Goal: Navigation & Orientation: Find specific page/section

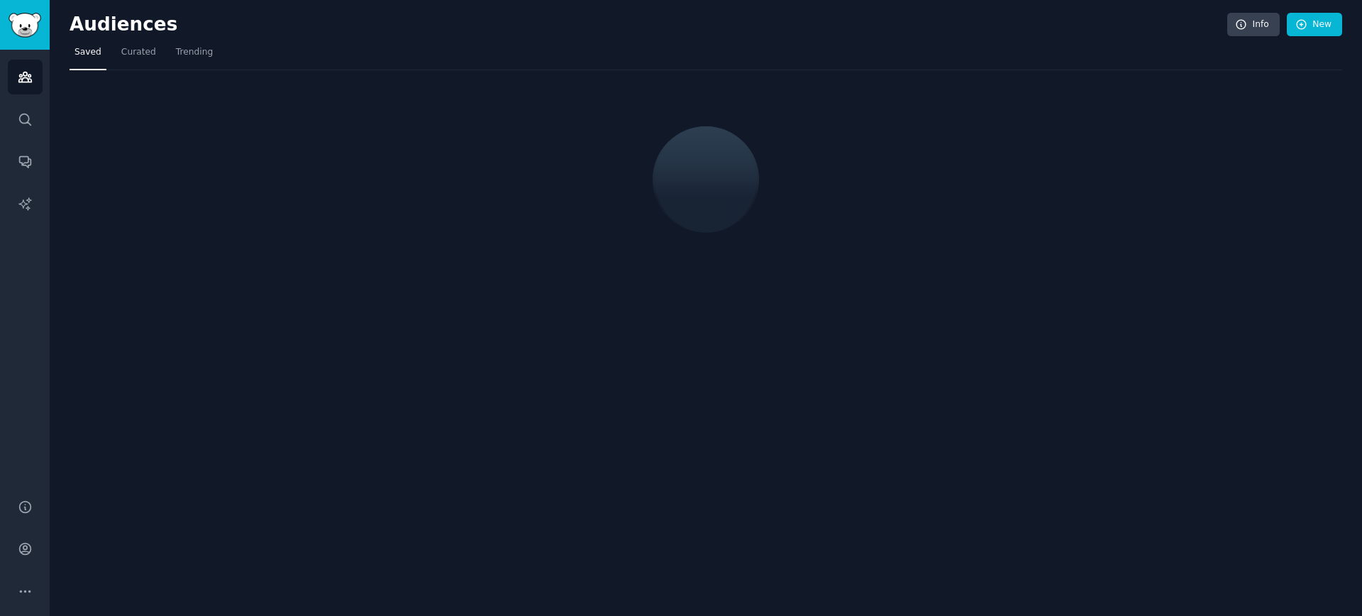
click at [600, 24] on h2 "Audiences" at bounding box center [649, 24] width 1158 height 23
click at [173, 60] on link "Trending" at bounding box center [194, 55] width 47 height 29
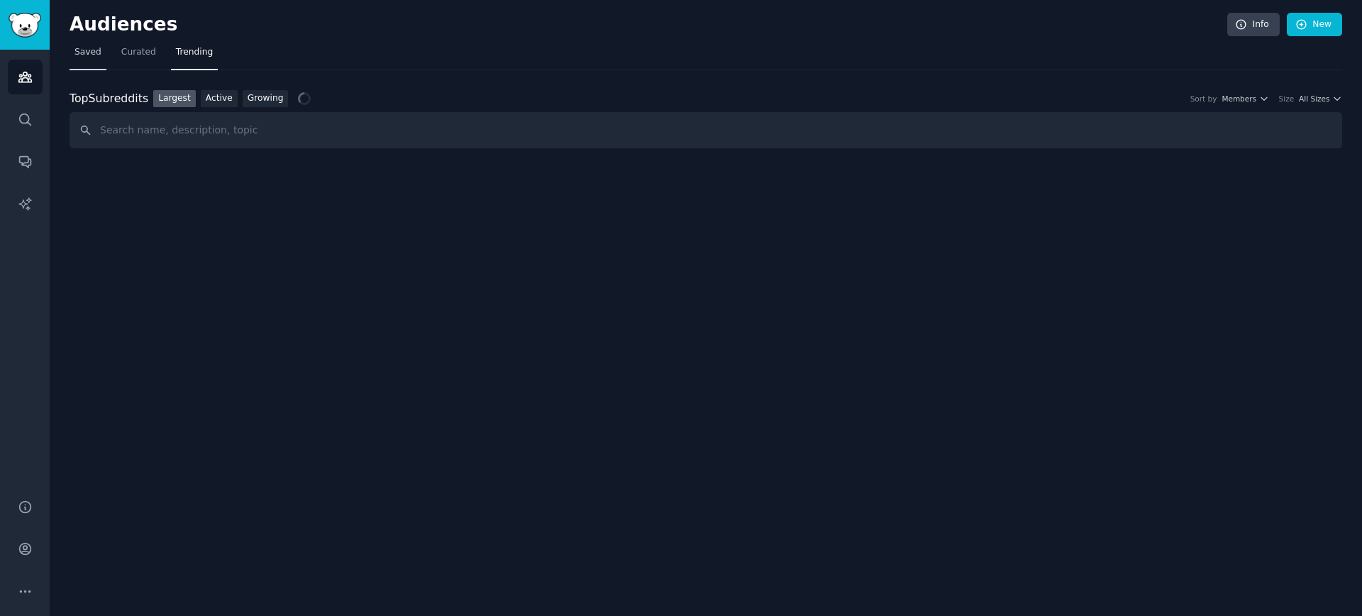
click at [97, 64] on link "Saved" at bounding box center [88, 55] width 37 height 29
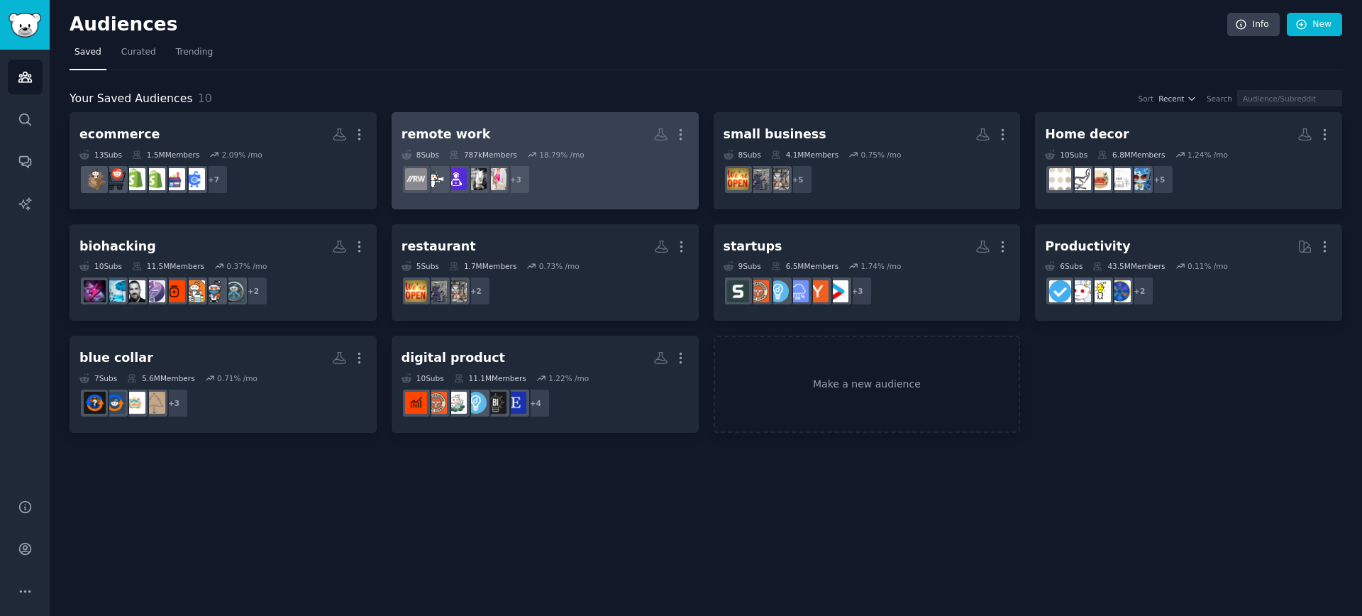
click at [427, 135] on div "remote work" at bounding box center [446, 135] width 89 height 18
